Goal: Task Accomplishment & Management: Complete application form

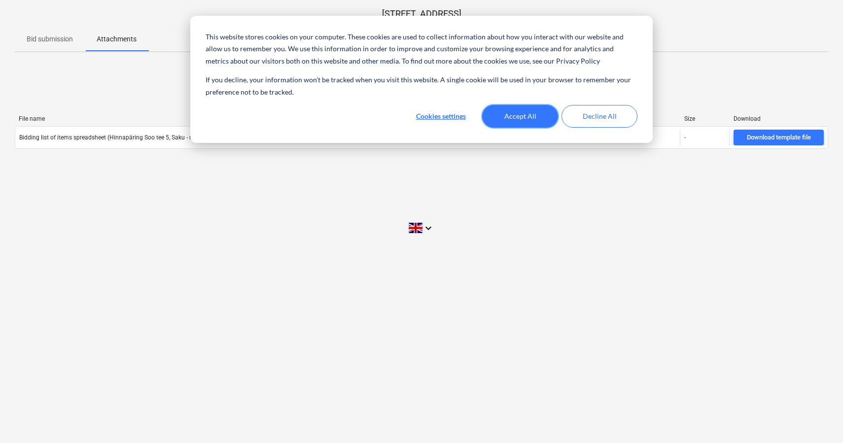
click at [517, 120] on button "Accept All" at bounding box center [520, 116] width 76 height 23
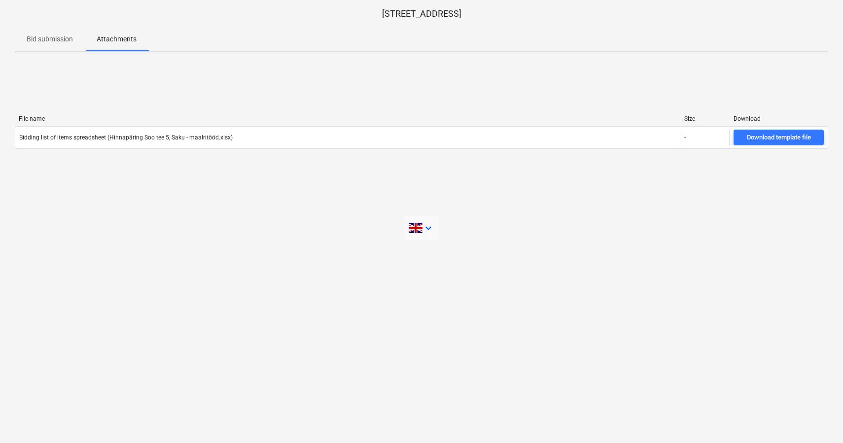
click at [431, 225] on icon "keyboard_arrow_down" at bounding box center [429, 228] width 12 height 12
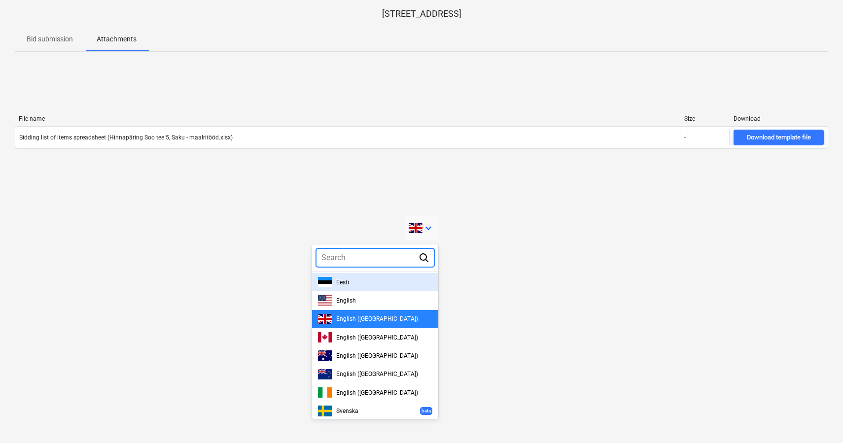
click at [390, 277] on div "Eesti" at bounding box center [375, 282] width 114 height 10
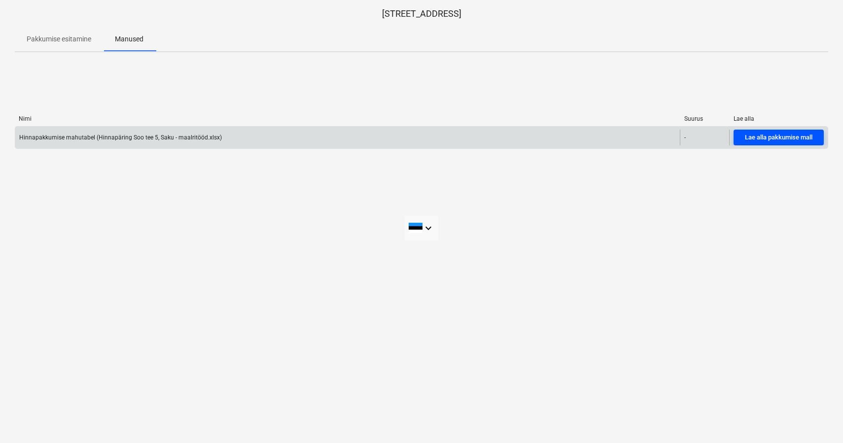
click at [754, 140] on div "Lae alla pakkumise mall" at bounding box center [779, 137] width 68 height 11
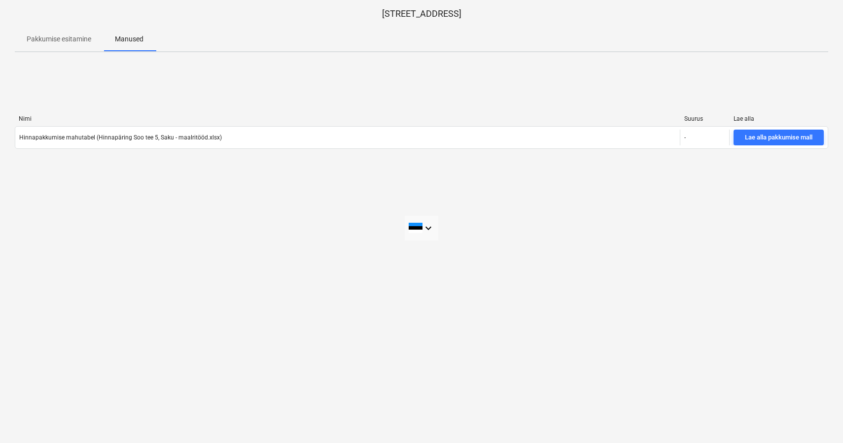
click at [80, 40] on p "Pakkumise esitamine" at bounding box center [59, 39] width 65 height 10
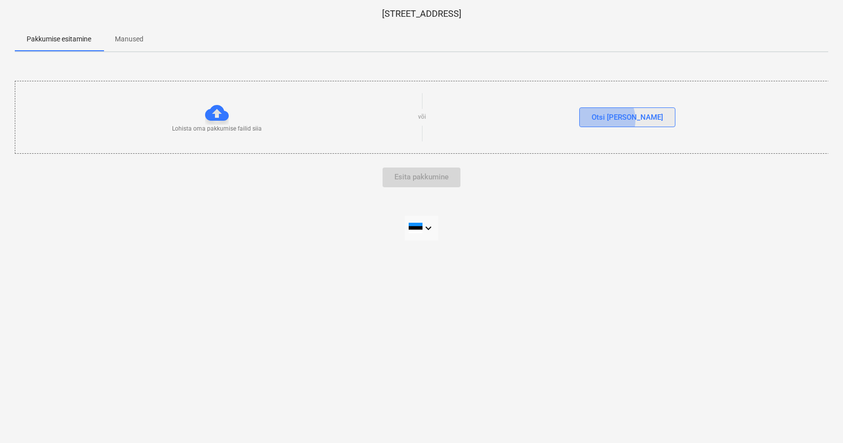
click at [618, 119] on div "Otsi [PERSON_NAME]" at bounding box center [627, 117] width 71 height 13
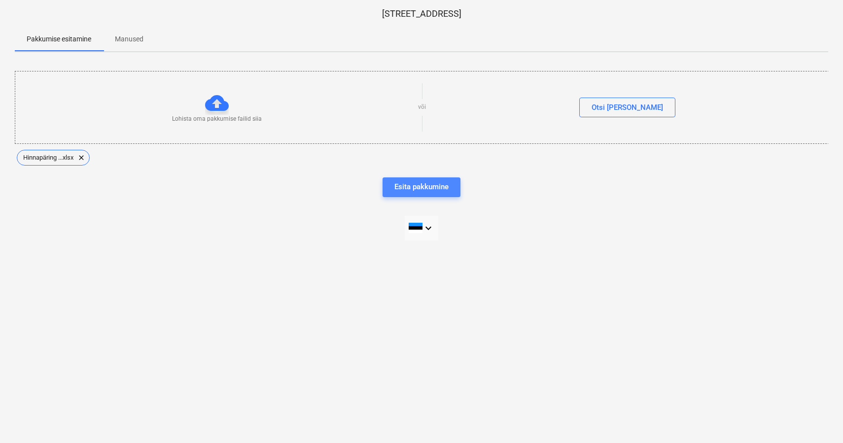
click at [408, 188] on div "Esita pakkumine" at bounding box center [421, 186] width 54 height 13
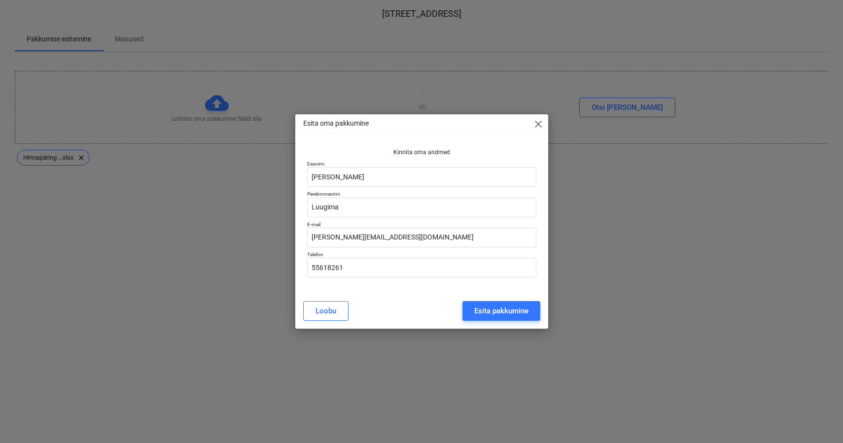
click at [485, 314] on div "Esita pakkumine" at bounding box center [501, 311] width 54 height 13
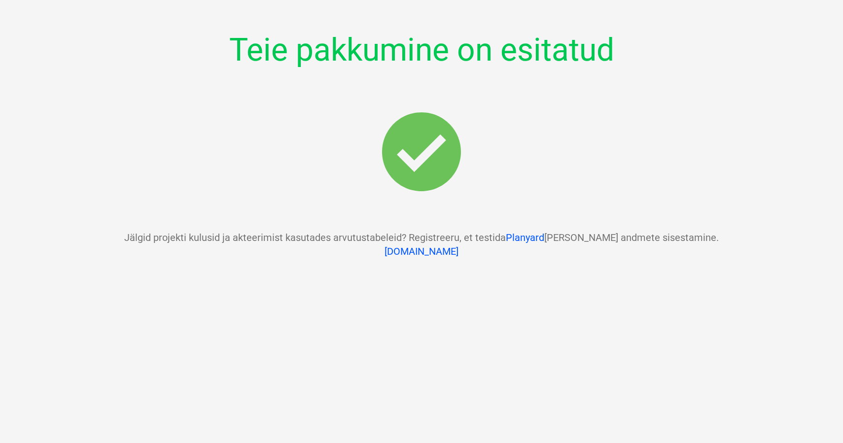
click at [532, 239] on link "Planyard" at bounding box center [525, 238] width 38 height 12
